Goal: Information Seeking & Learning: Find contact information

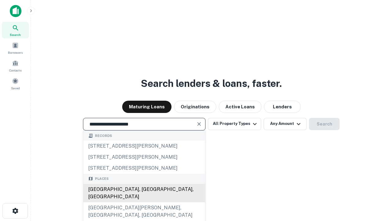
click at [144, 202] on div "Santa Monica, CA, USA" at bounding box center [144, 192] width 122 height 18
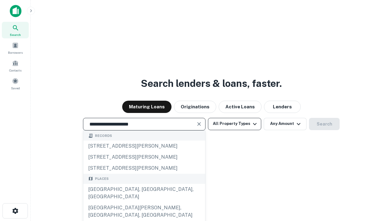
type input "**********"
click at [235, 123] on button "All Property Types" at bounding box center [234, 124] width 53 height 12
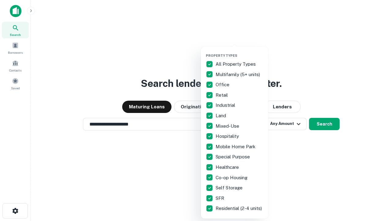
click at [240, 51] on button "button" at bounding box center [239, 51] width 67 height 0
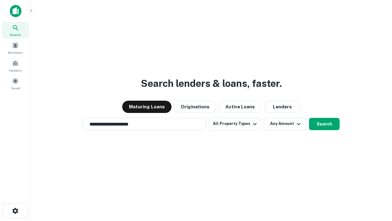
scroll to position [9, 0]
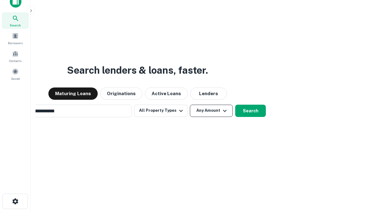
click at [190, 104] on button "Any Amount" at bounding box center [211, 110] width 43 height 12
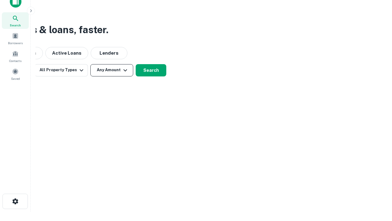
scroll to position [10, 0]
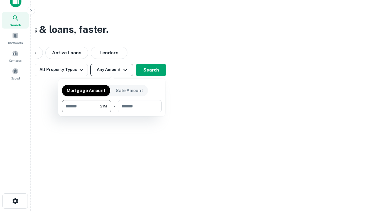
type input "*******"
click at [112, 112] on button "button" at bounding box center [112, 112] width 100 height 0
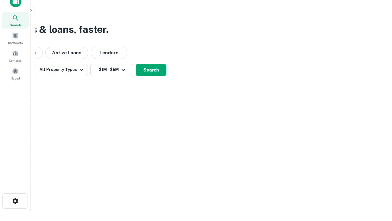
scroll to position [9, 0]
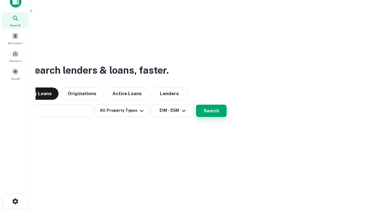
click at [211, 110] on button "Search" at bounding box center [211, 110] width 31 height 12
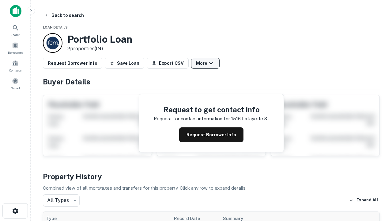
click at [205, 63] on button "More" at bounding box center [205, 63] width 28 height 11
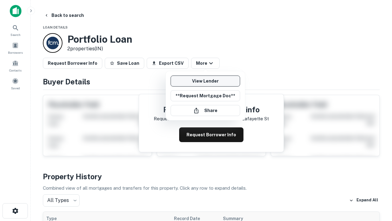
click at [205, 81] on link "View Lender" at bounding box center [206, 80] width 70 height 11
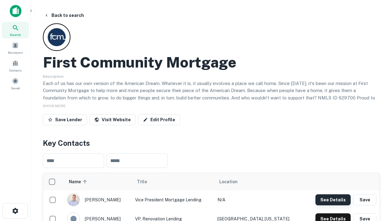
click at [333, 199] on button "See Details" at bounding box center [333, 199] width 35 height 11
click at [15, 210] on icon "button" at bounding box center [15, 210] width 7 height 7
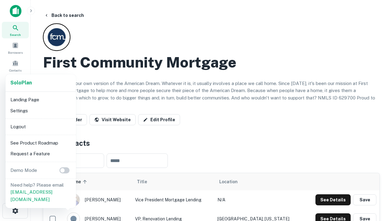
click at [40, 126] on li "Logout" at bounding box center [41, 126] width 66 height 11
